Goal: Find contact information: Find contact information

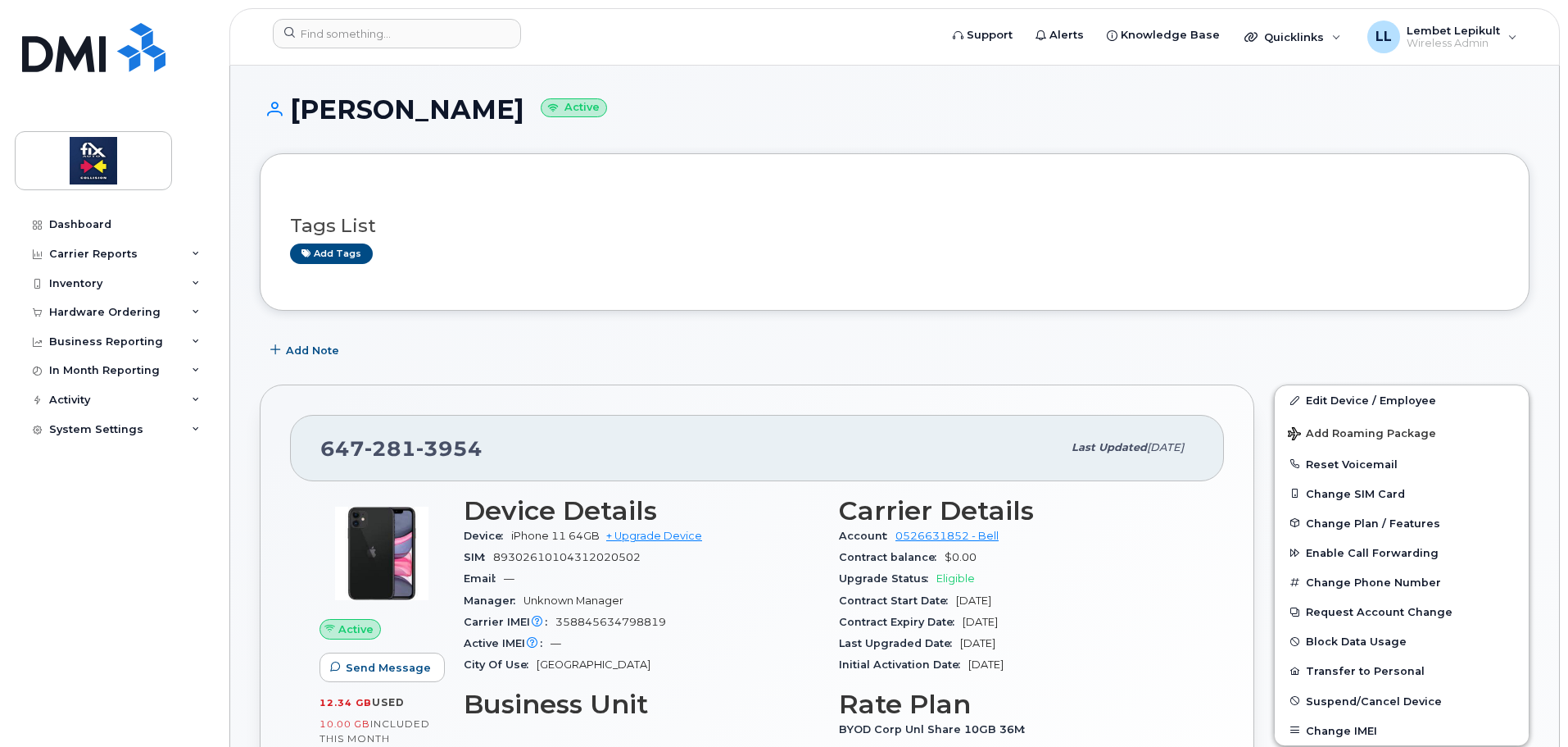
scroll to position [246, 0]
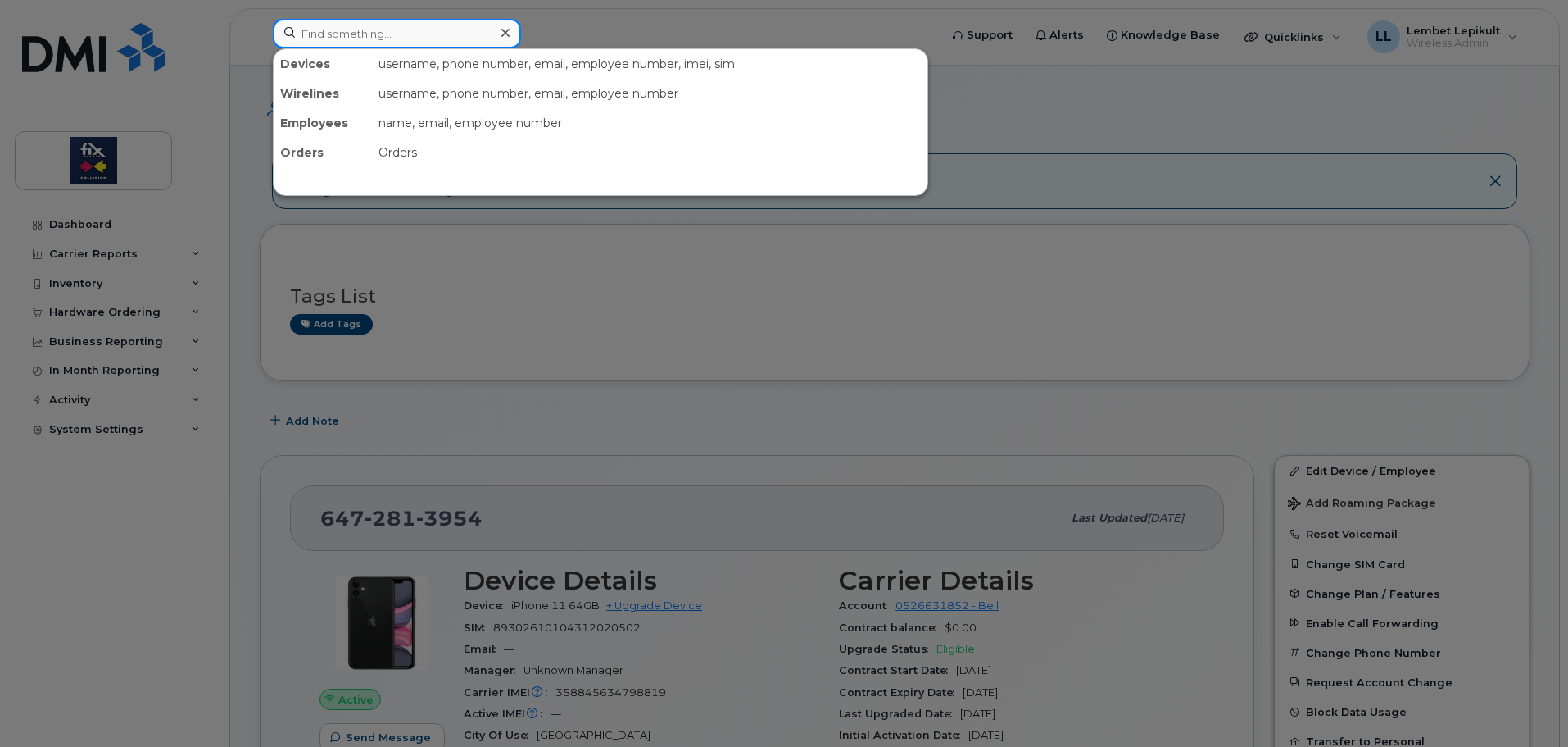
click at [375, 35] on input at bounding box center [397, 34] width 249 height 30
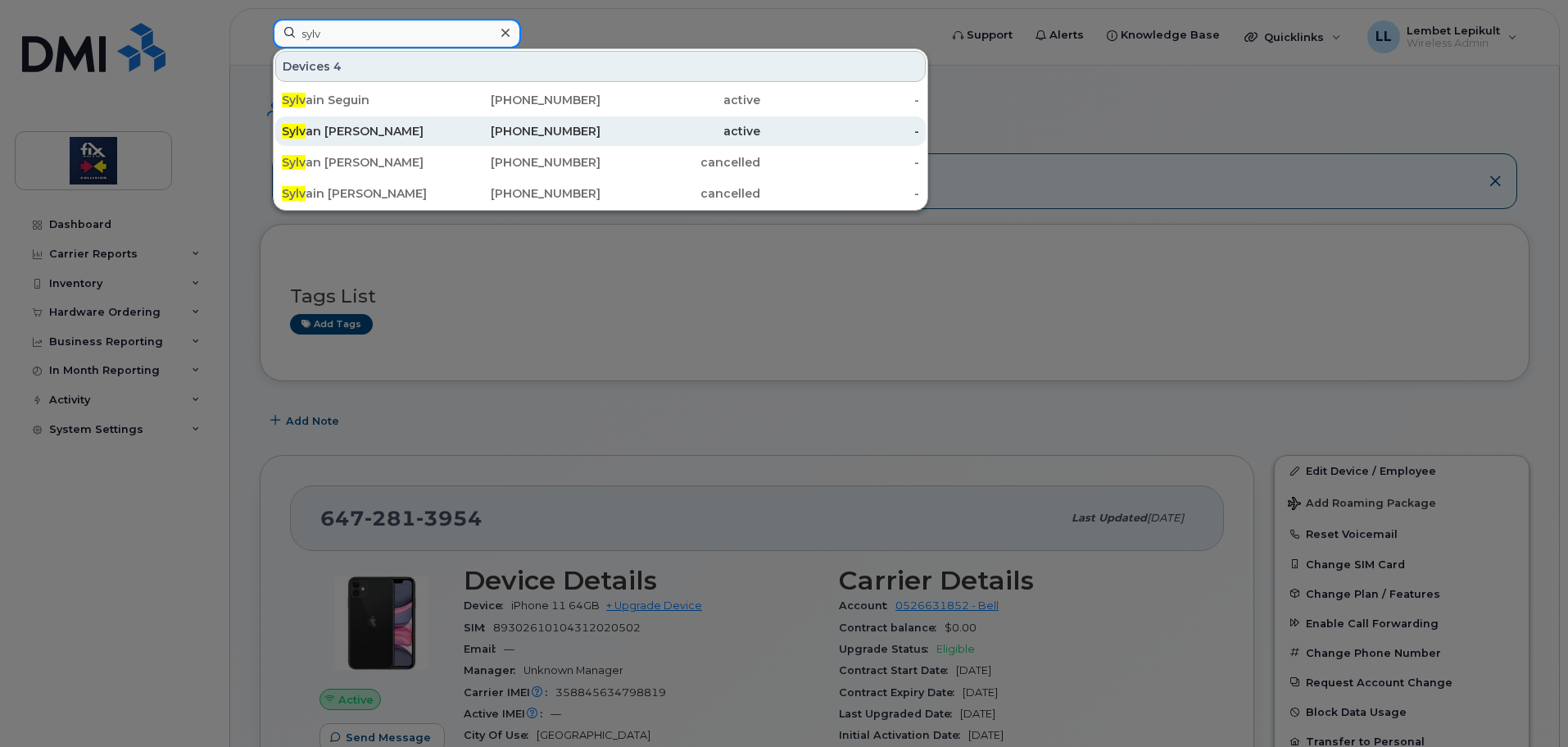
type input "sylv"
click at [416, 129] on div "Sylv an [PERSON_NAME]" at bounding box center [362, 131] width 160 height 17
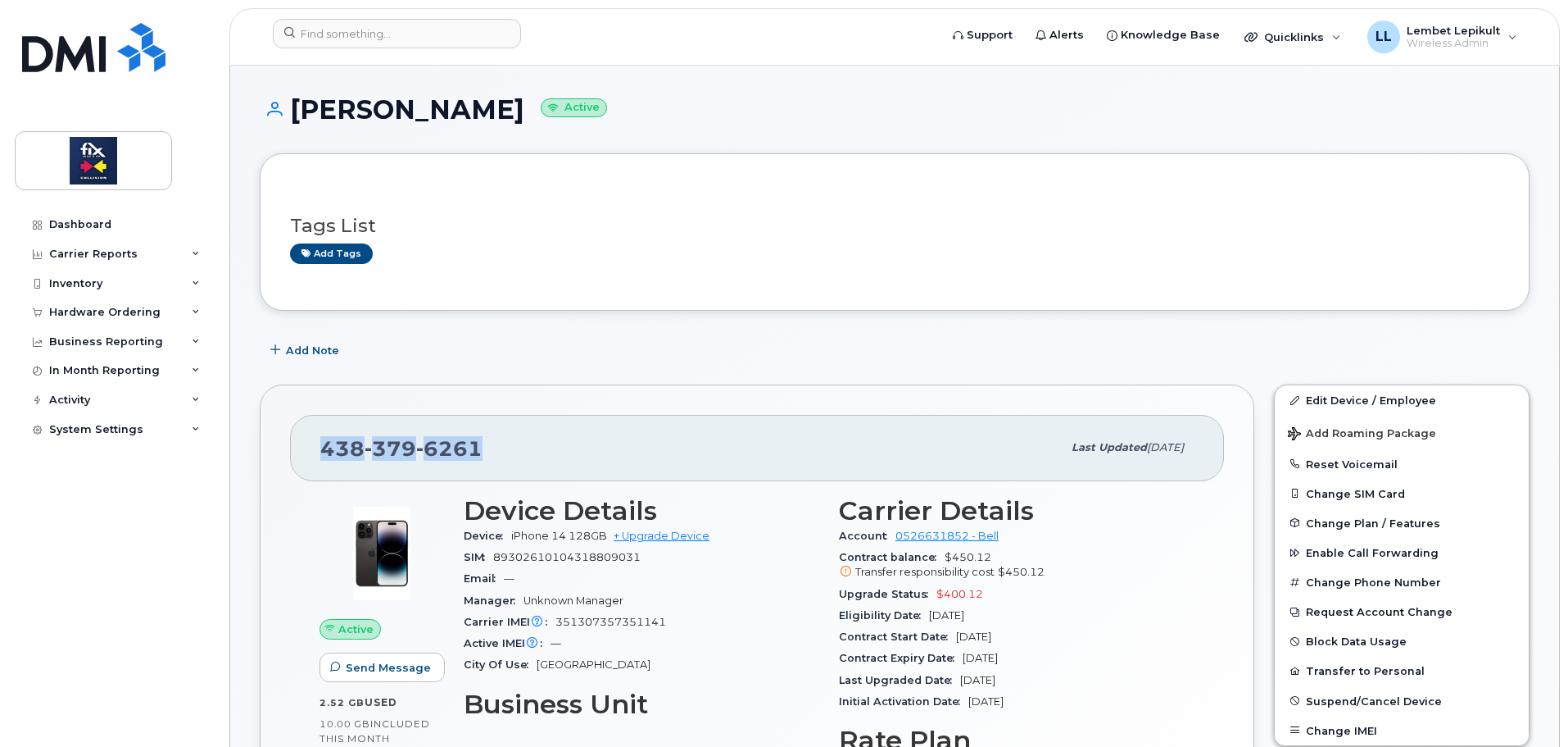
drag, startPoint x: 475, startPoint y: 451, endPoint x: 326, endPoint y: 459, distance: 149.2
click at [326, 459] on span "438 379 6261" at bounding box center [401, 448] width 163 height 25
copy span "438 379 6261"
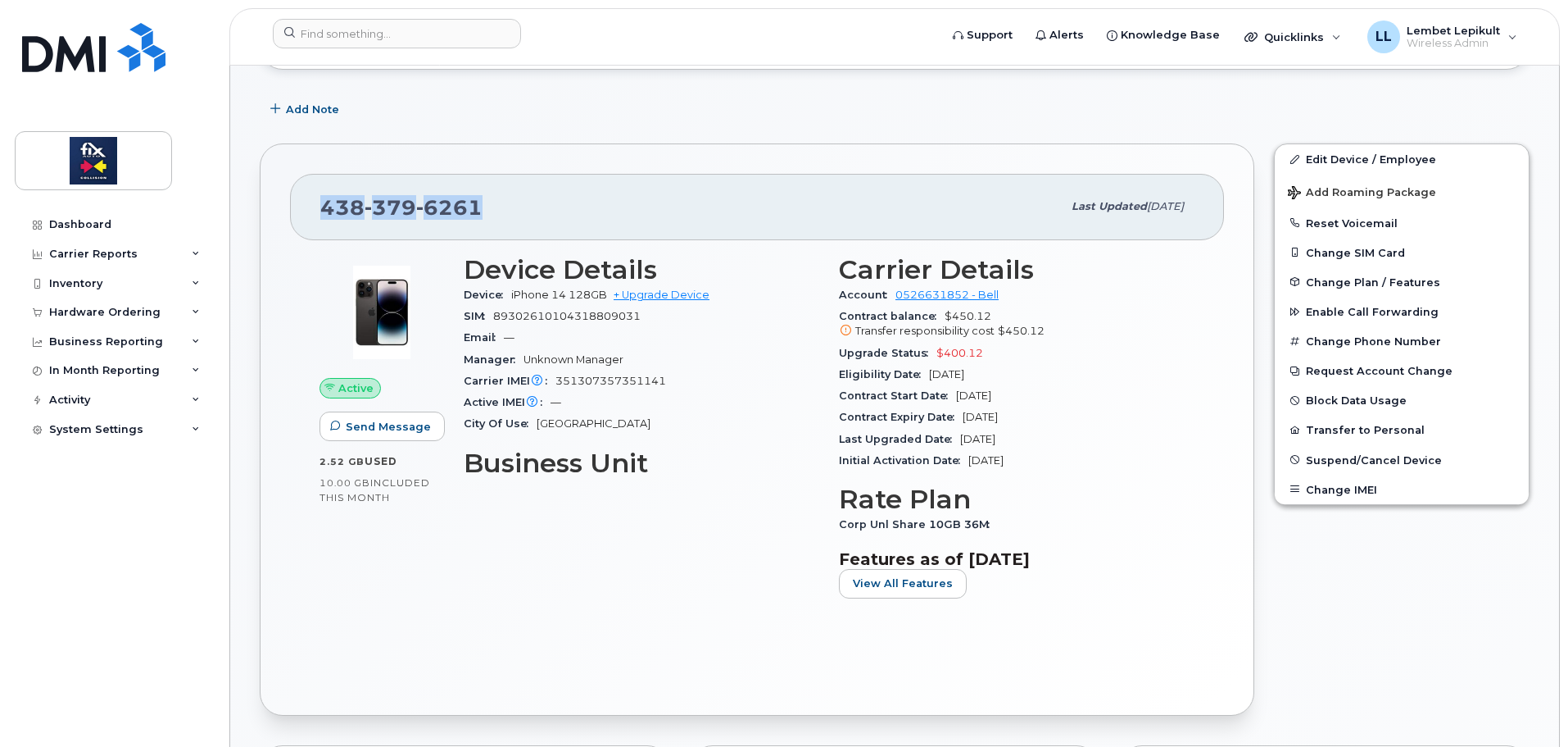
scroll to position [246, 0]
